Goal: Task Accomplishment & Management: Use online tool/utility

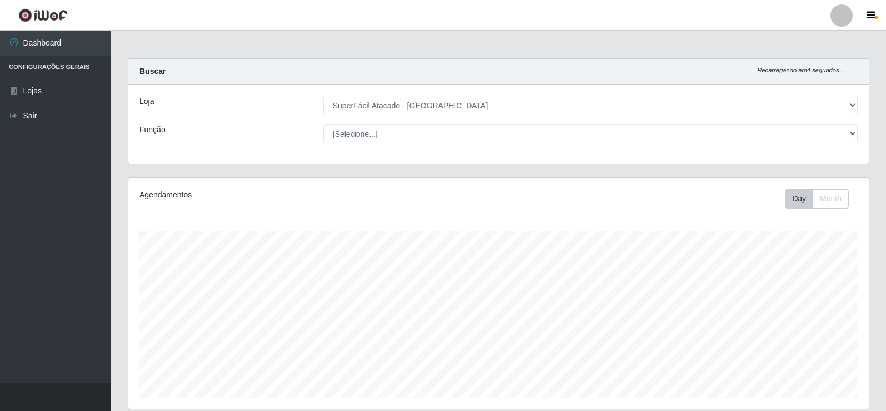
select select "504"
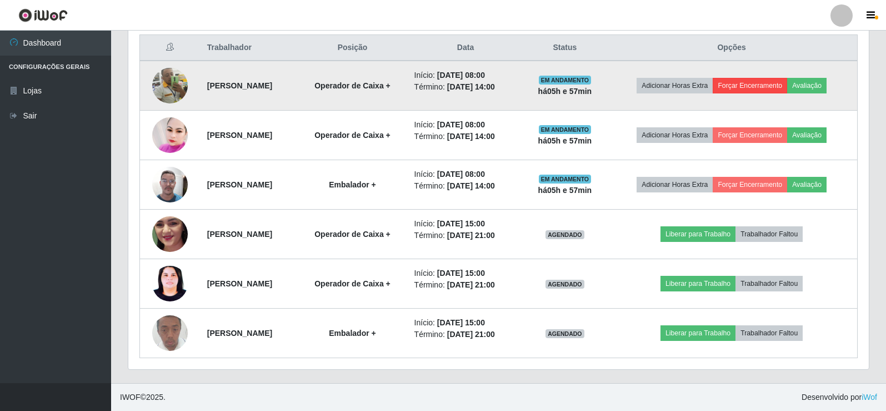
scroll to position [231, 741]
click at [782, 87] on button "Forçar Encerramento" at bounding box center [750, 86] width 74 height 16
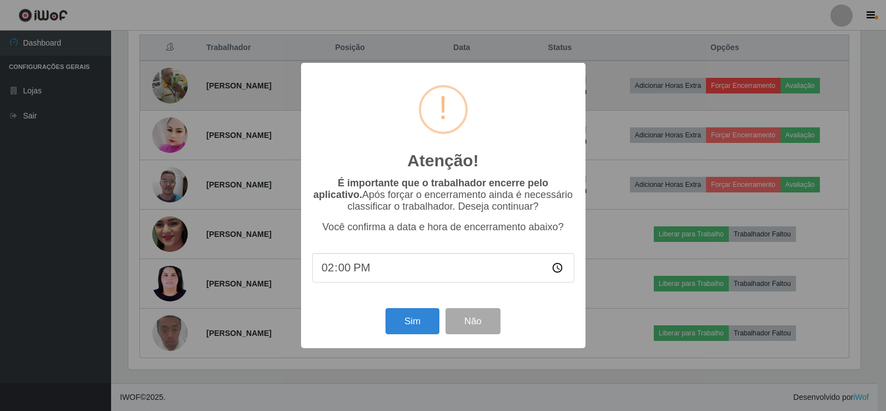
scroll to position [231, 735]
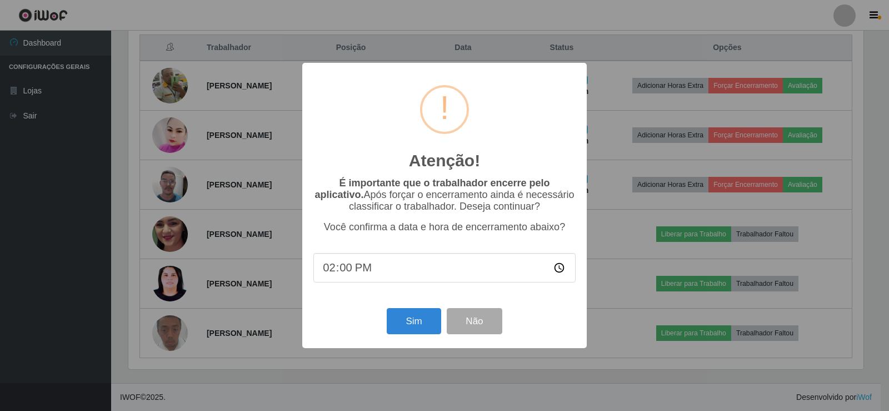
click at [675, 39] on div "Atenção! × É importante que o trabalhador encerre pelo aplicativo. Após forçar …" at bounding box center [444, 205] width 889 height 411
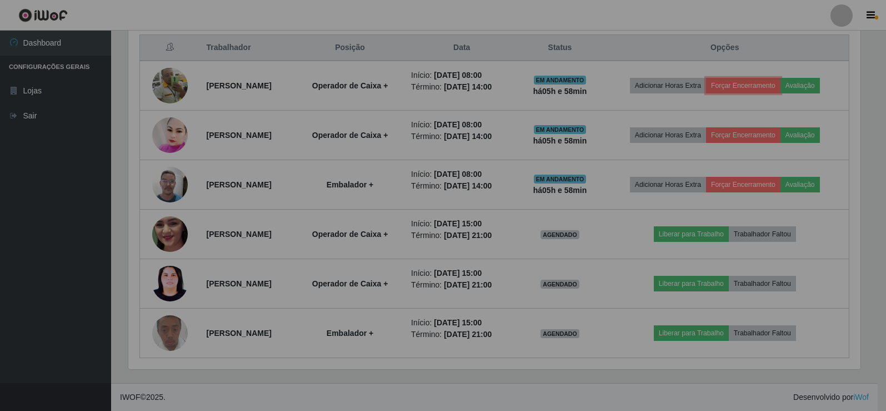
scroll to position [231, 741]
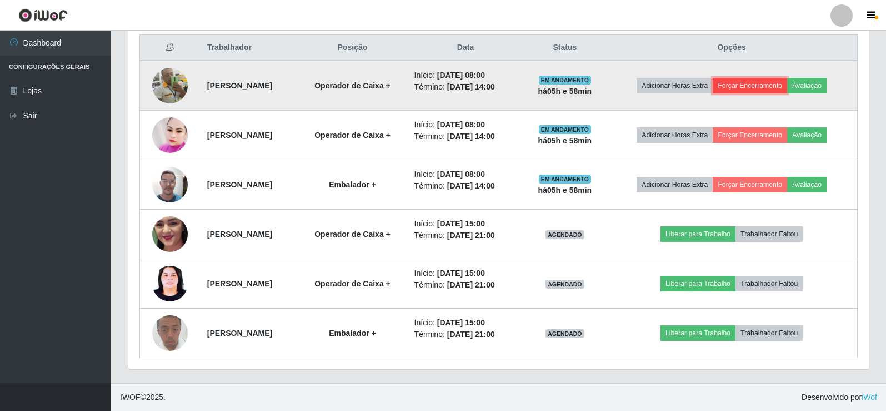
click at [777, 79] on button "Forçar Encerramento" at bounding box center [750, 86] width 74 height 16
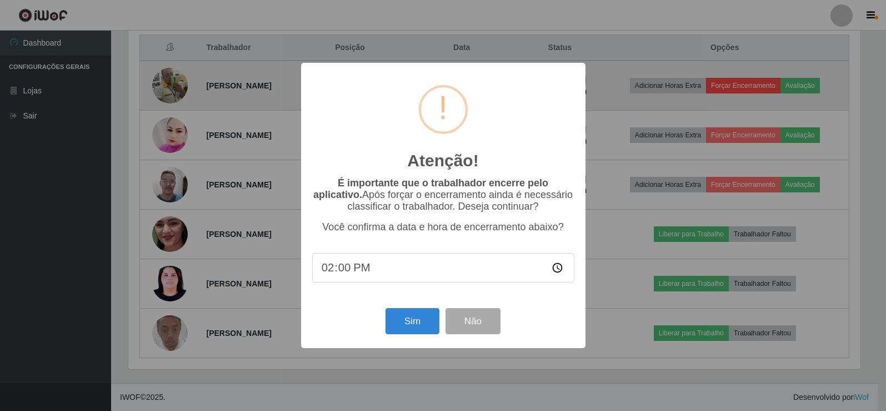
scroll to position [231, 735]
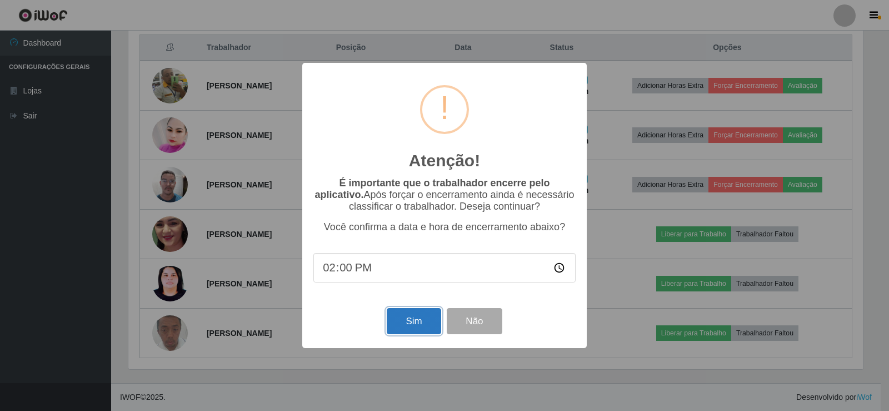
click at [411, 327] on button "Sim" at bounding box center [414, 321] width 54 height 26
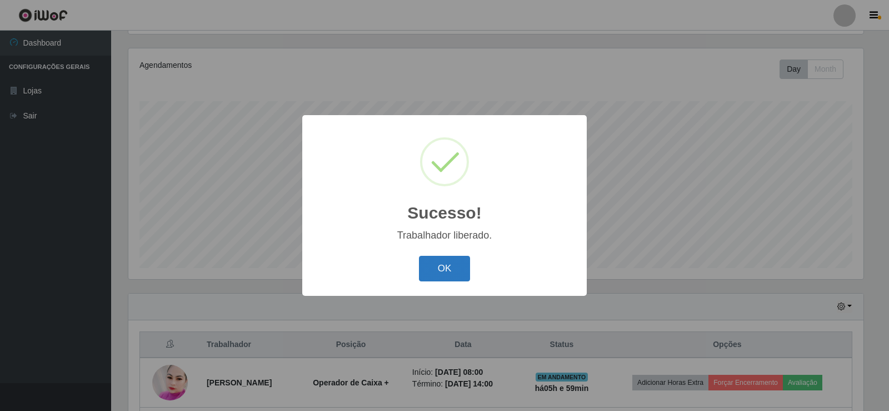
click at [462, 266] on button "OK" at bounding box center [445, 269] width 52 height 26
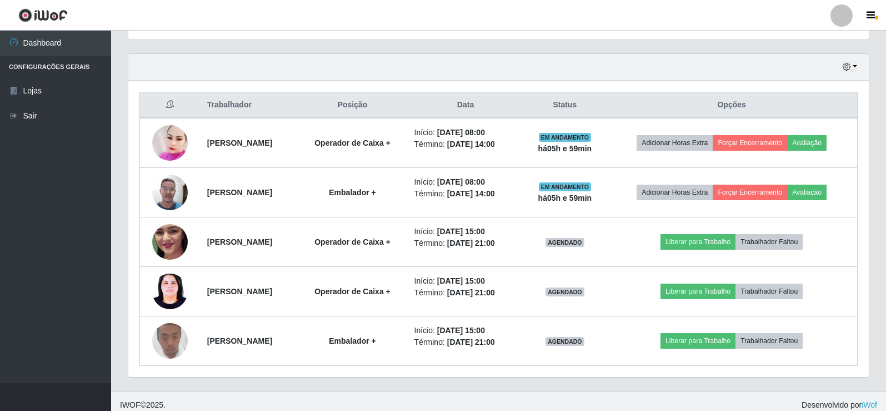
scroll to position [377, 0]
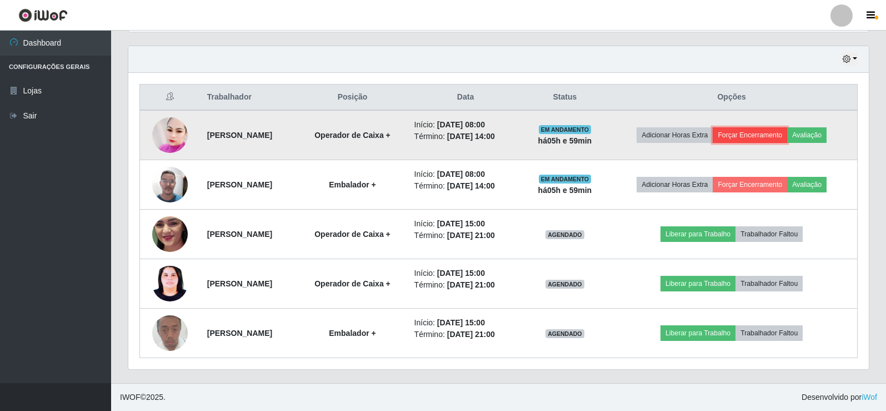
click at [768, 137] on button "Forçar Encerramento" at bounding box center [750, 135] width 74 height 16
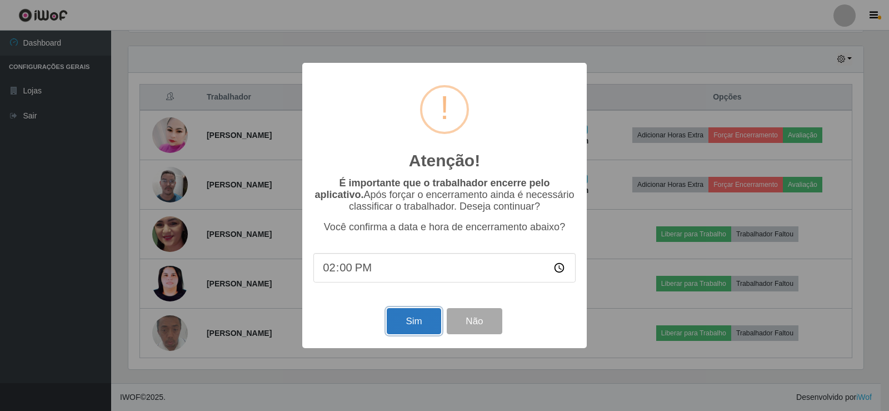
click at [426, 323] on button "Sim" at bounding box center [414, 321] width 54 height 26
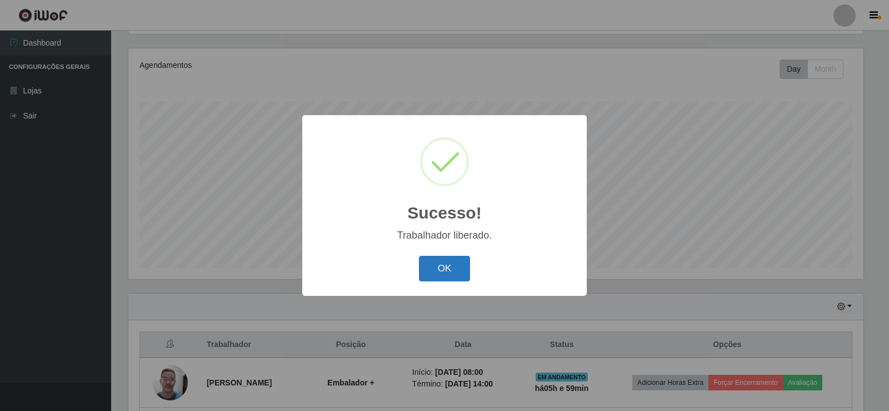
click at [430, 272] on button "OK" at bounding box center [445, 269] width 52 height 26
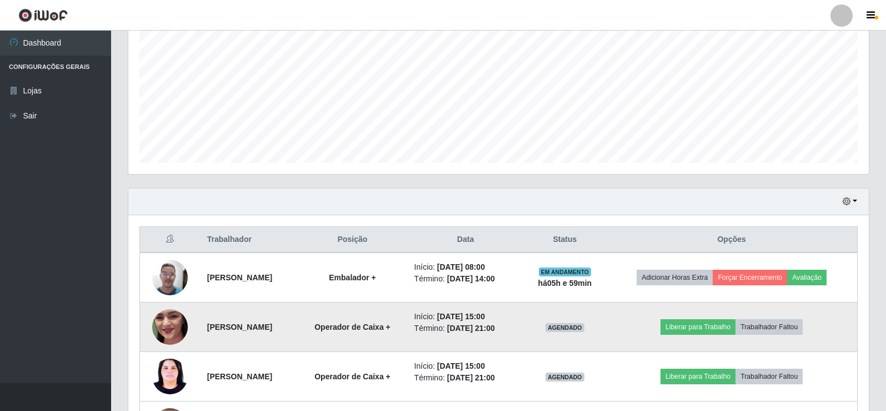
scroll to position [327, 0]
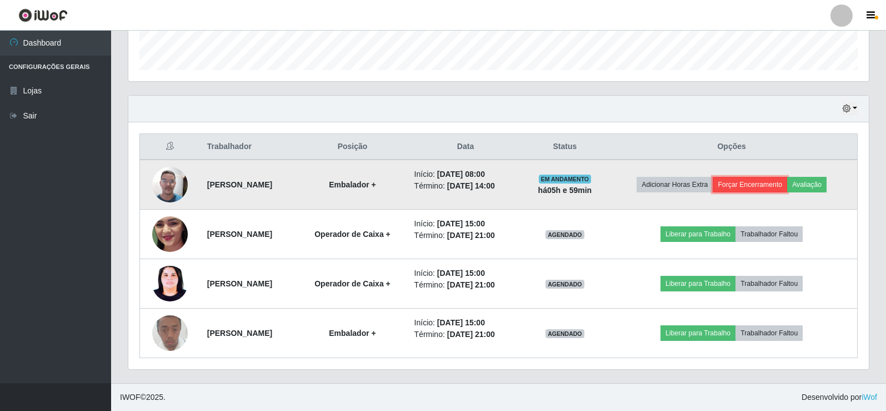
click at [746, 186] on button "Forçar Encerramento" at bounding box center [750, 185] width 74 height 16
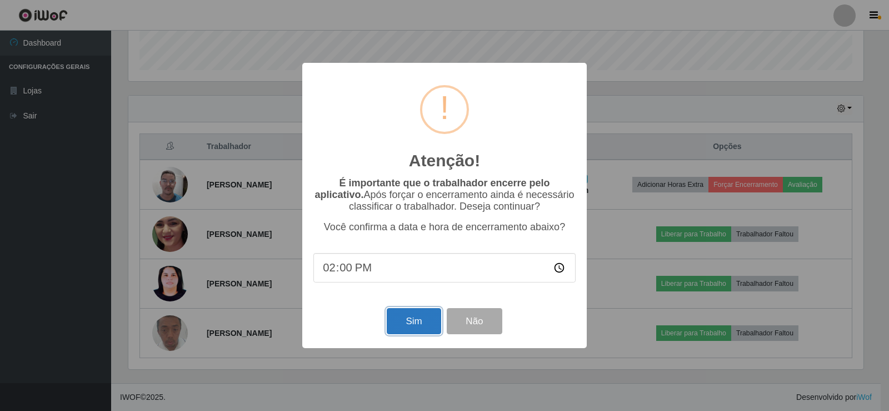
click at [407, 333] on button "Sim" at bounding box center [414, 321] width 54 height 26
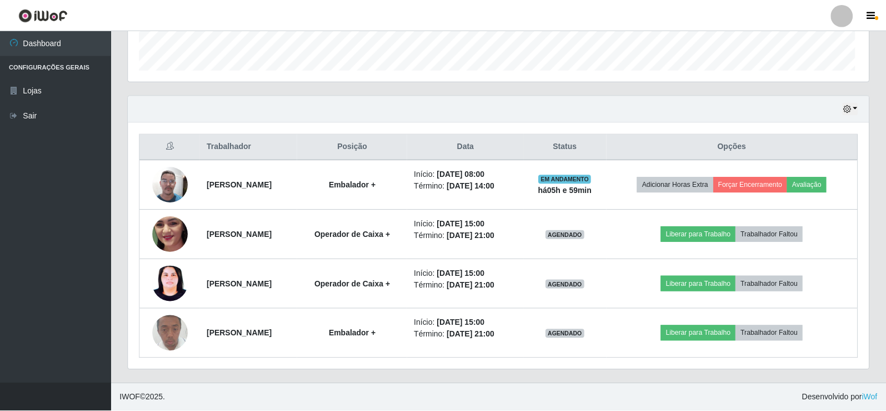
scroll to position [0, 0]
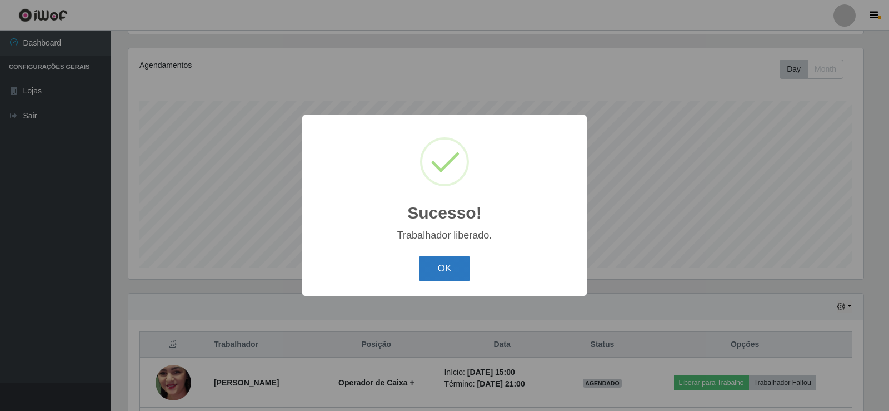
click at [427, 278] on button "OK" at bounding box center [445, 269] width 52 height 26
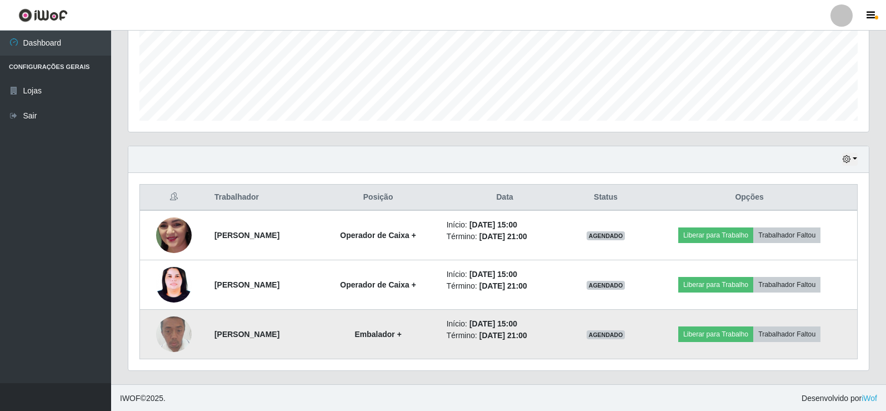
scroll to position [278, 0]
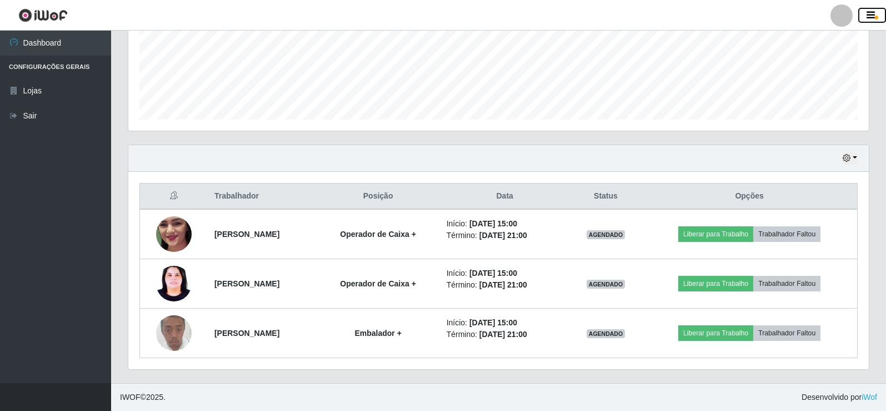
click at [874, 13] on icon "button" at bounding box center [871, 16] width 8 height 10
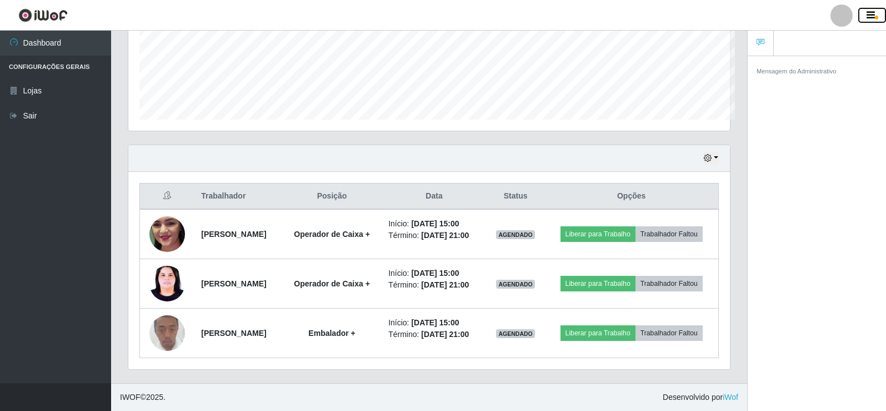
scroll to position [231, 602]
click at [873, 15] on icon "button" at bounding box center [871, 16] width 8 height 10
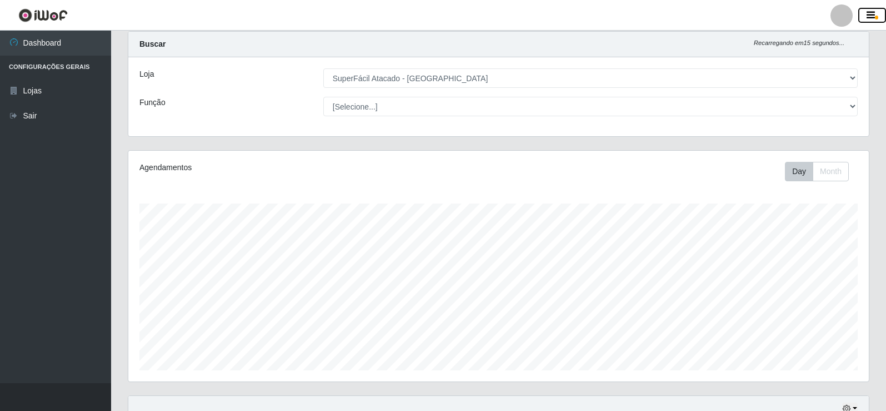
scroll to position [0, 0]
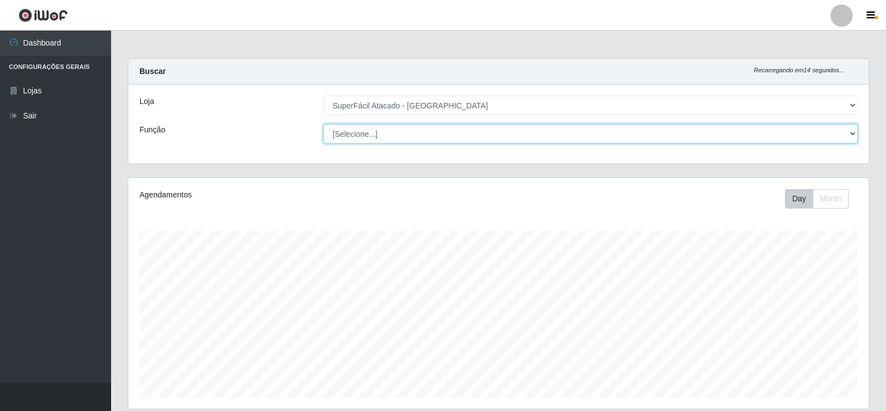
click at [370, 139] on select "[Selecione...] Embalador Embalador + Embalador ++ Operador de Caixa Operador de…" at bounding box center [590, 133] width 535 height 19
click at [323, 124] on select "[Selecione...] Embalador Embalador + Embalador ++ Operador de Caixa Operador de…" at bounding box center [590, 133] width 535 height 19
drag, startPoint x: 801, startPoint y: 138, endPoint x: 795, endPoint y: 140, distance: 6.0
click at [801, 139] on select "[Selecione...] Embalador Embalador + Embalador ++ Operador de Caixa Operador de…" at bounding box center [590, 133] width 535 height 19
select select "[Selecione...]"
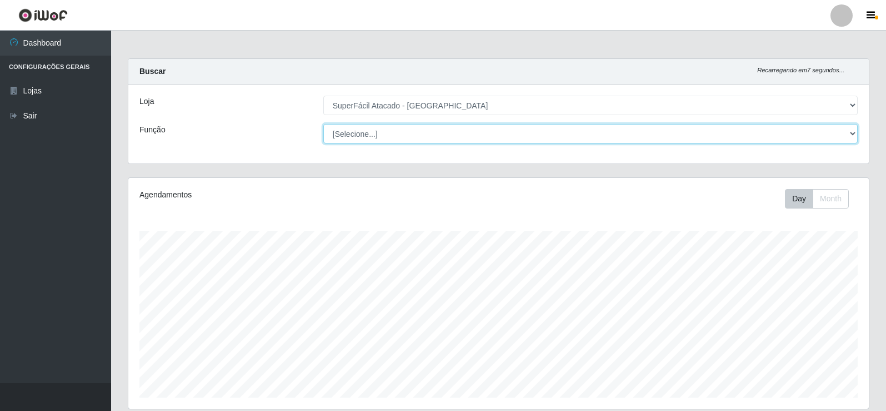
click at [323, 124] on select "[Selecione...] Embalador Embalador + Embalador ++ Operador de Caixa Operador de…" at bounding box center [590, 133] width 535 height 19
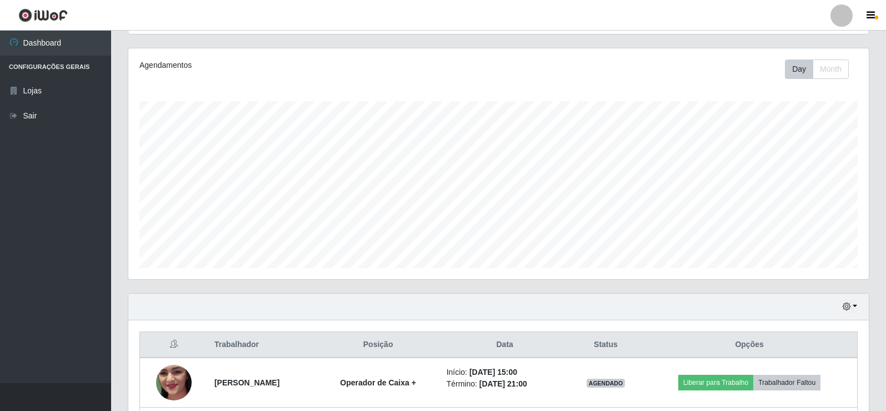
scroll to position [278, 0]
